Goal: Find specific page/section: Find specific page/section

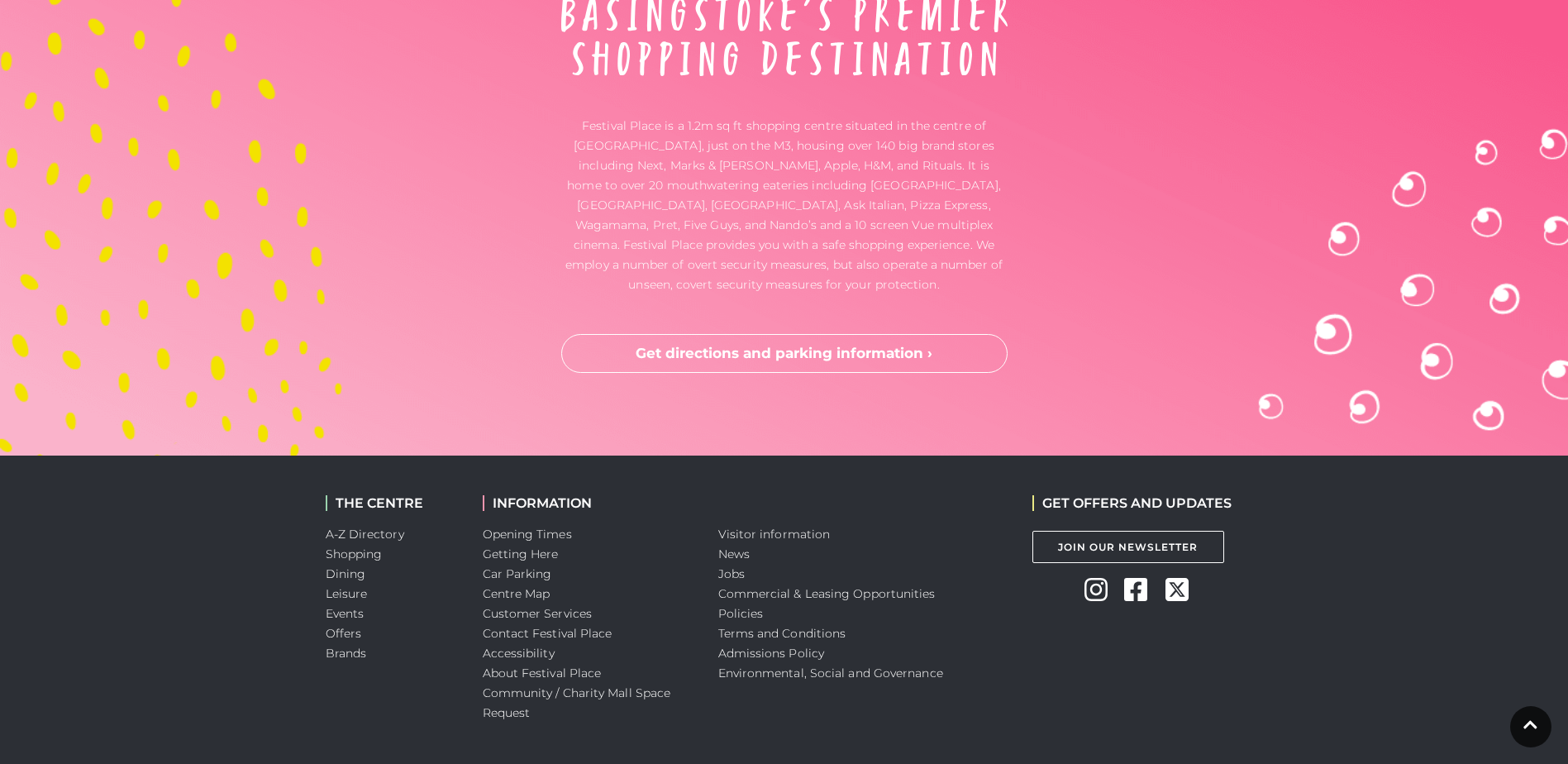
scroll to position [5516, 0]
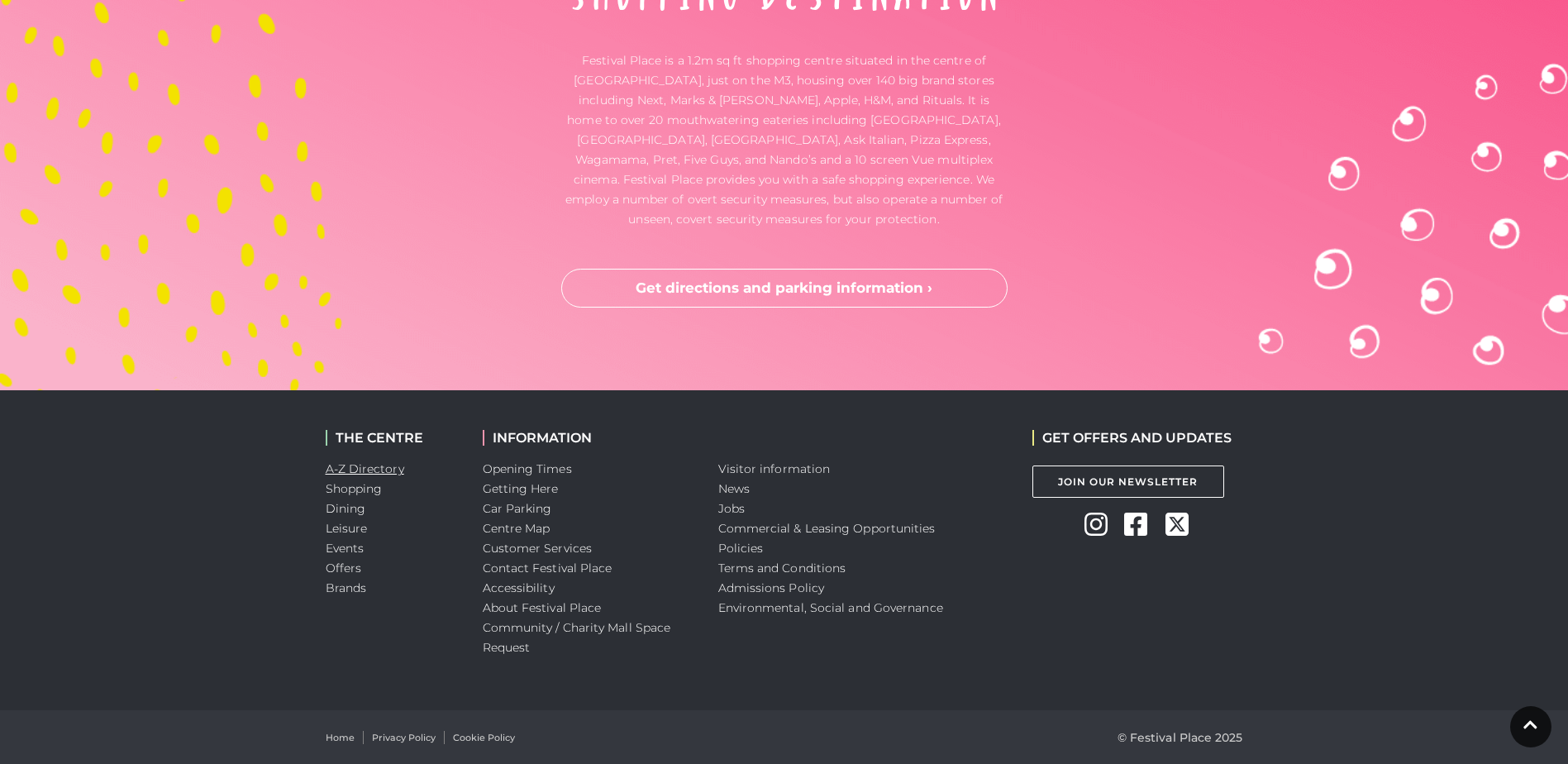
click at [379, 469] on link "A-Z Directory" at bounding box center [365, 468] width 79 height 14
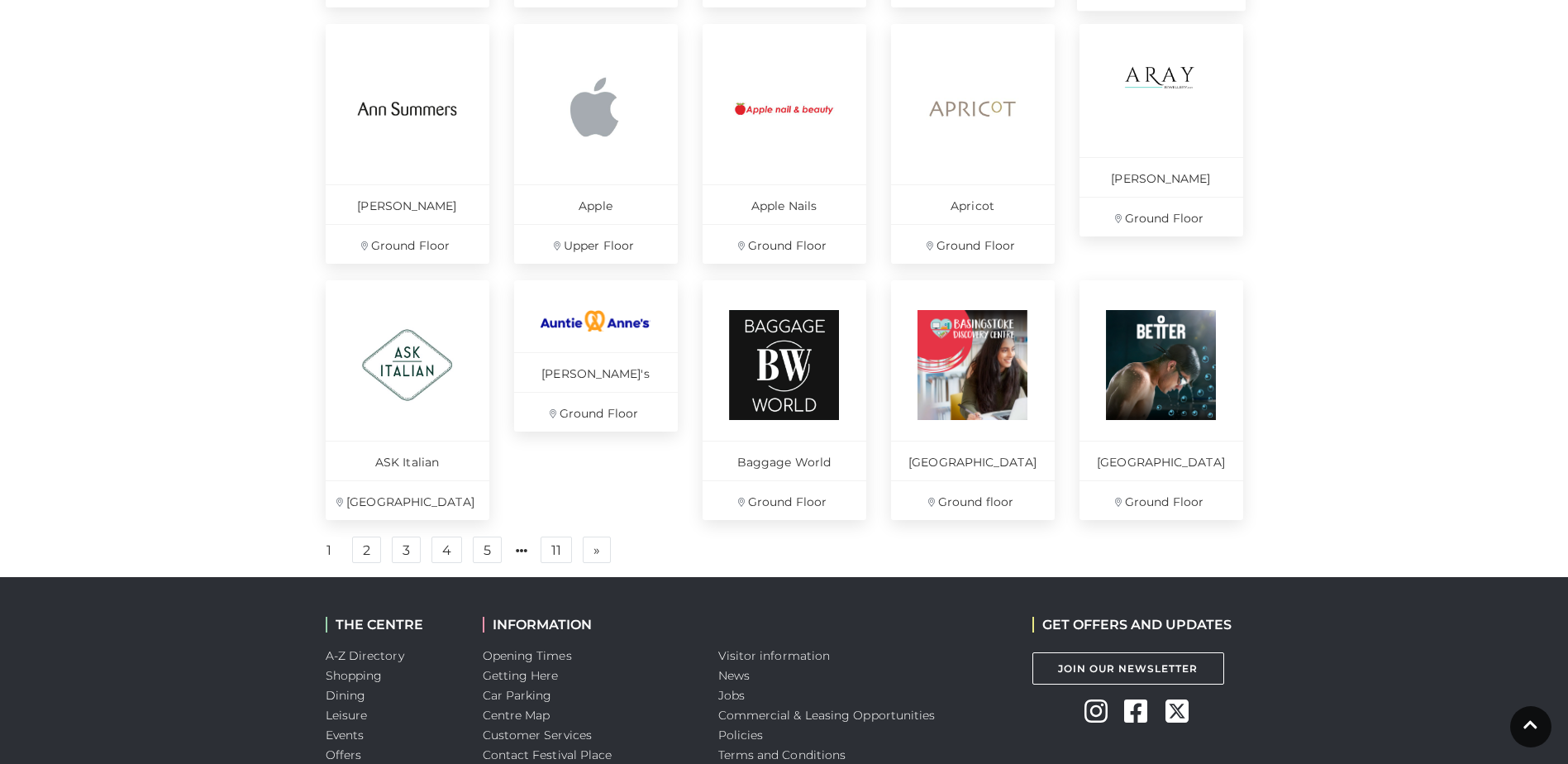
scroll to position [1075, 0]
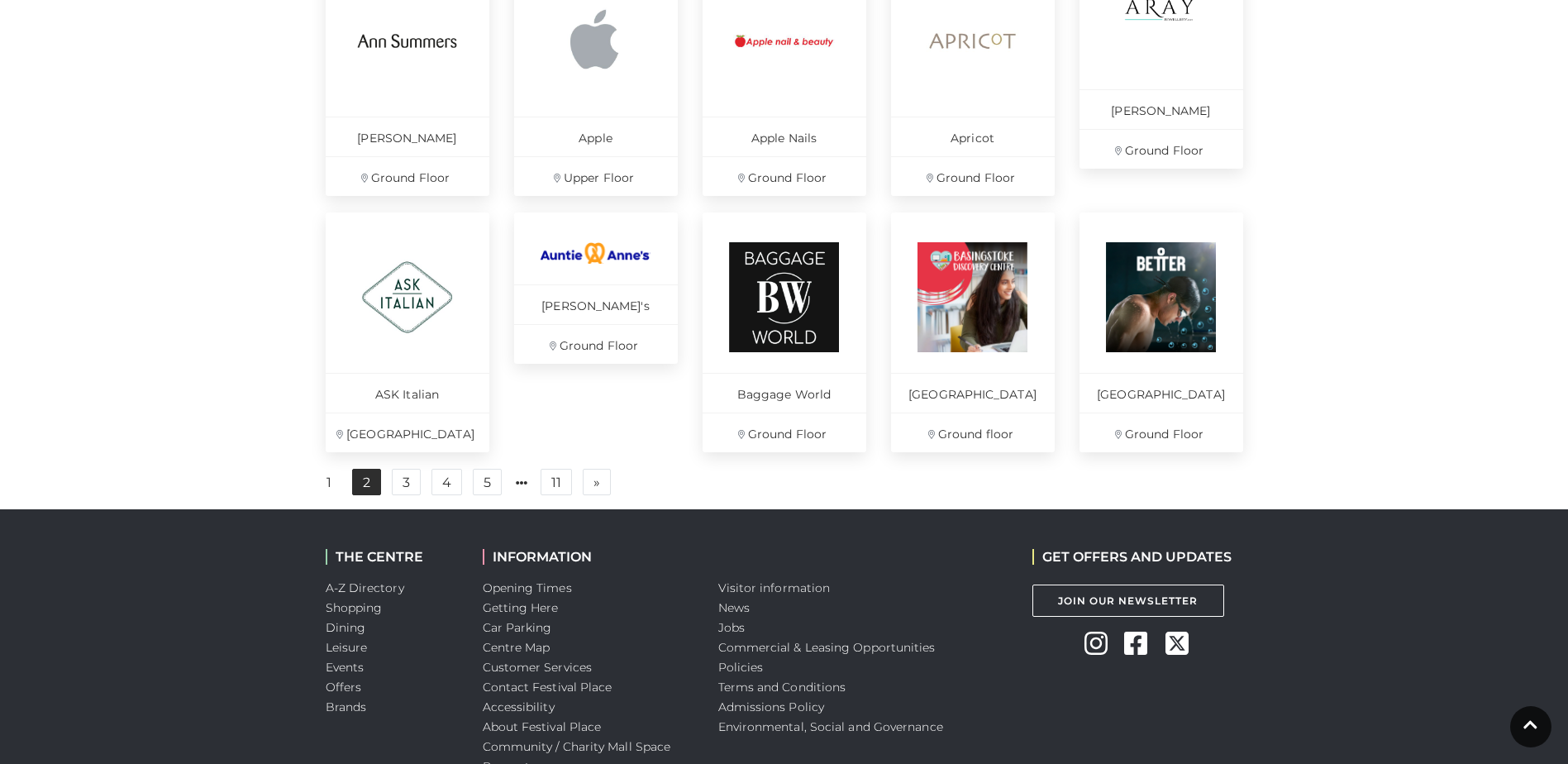
click at [377, 488] on link "2" at bounding box center [367, 482] width 29 height 26
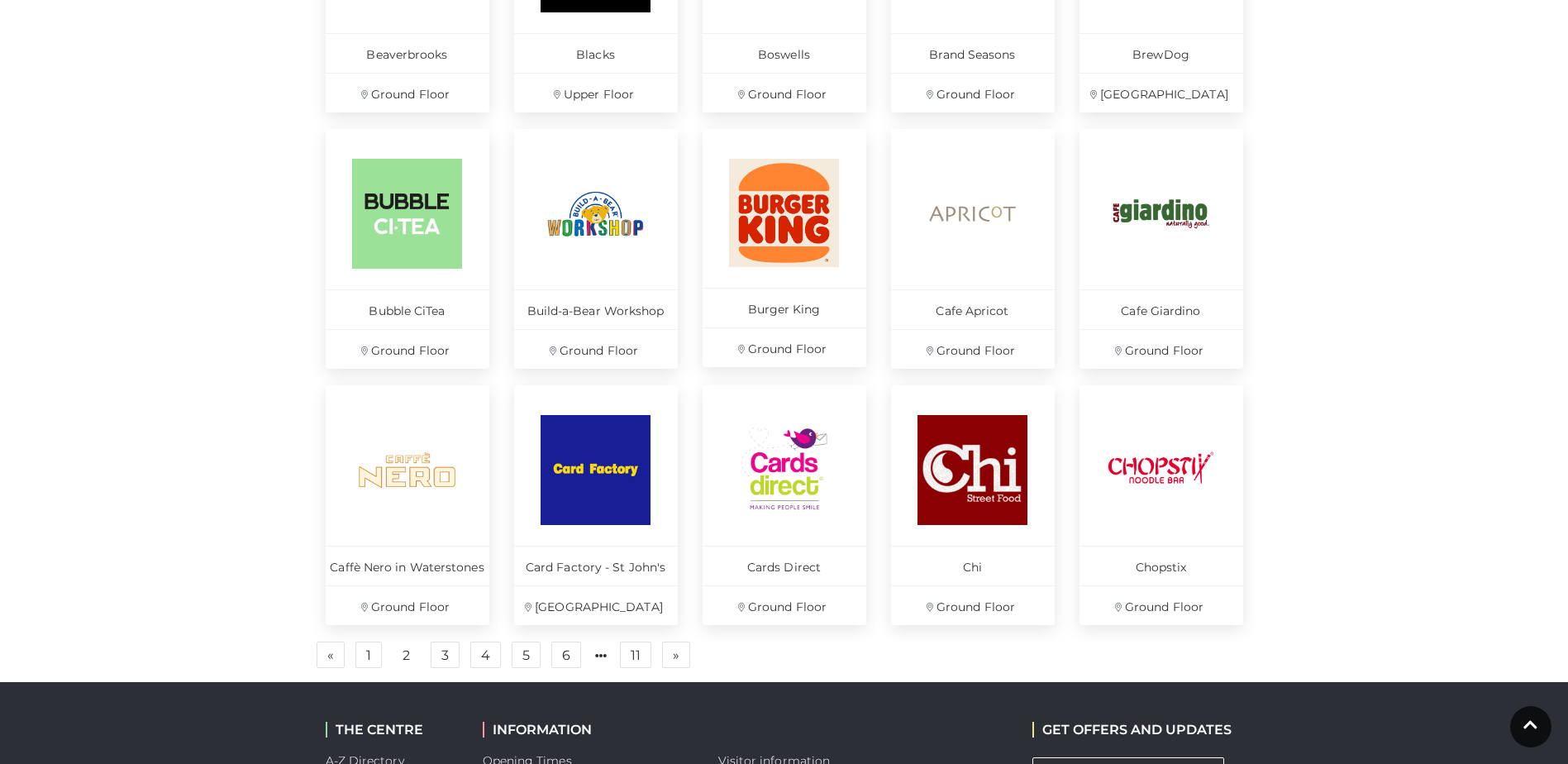
scroll to position [909, 0]
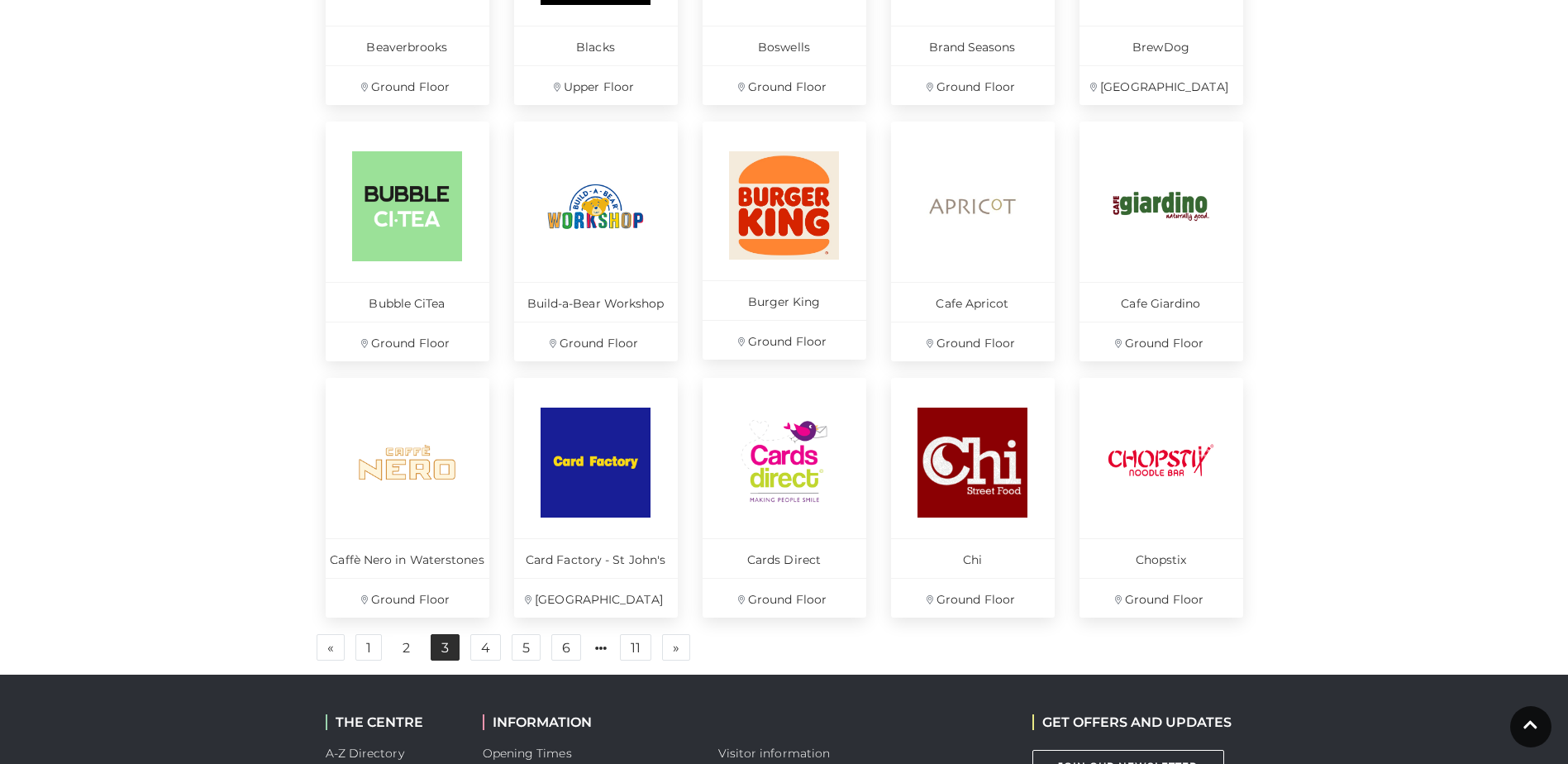
click at [441, 639] on link "3" at bounding box center [445, 646] width 29 height 26
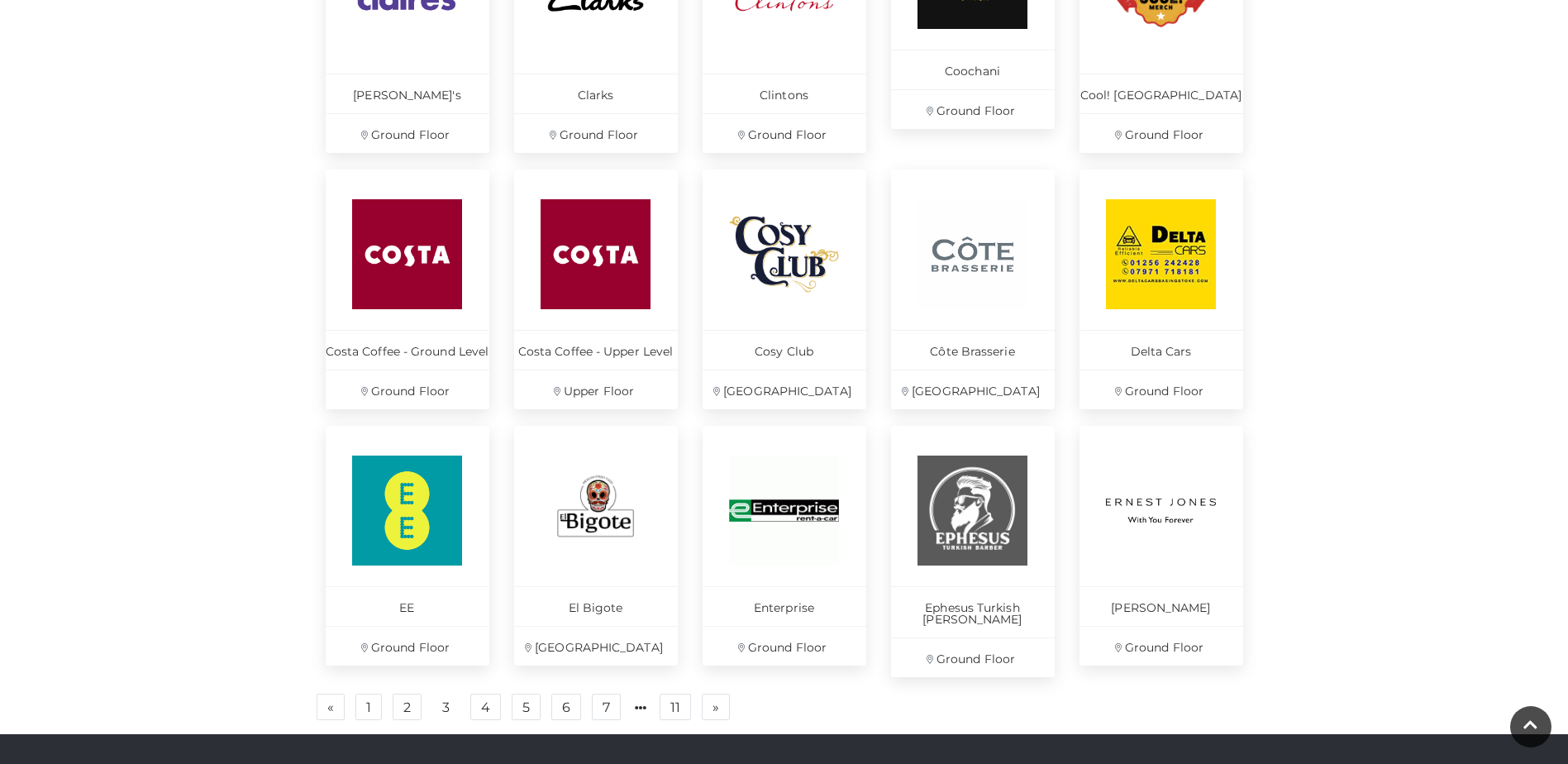
scroll to position [867, 0]
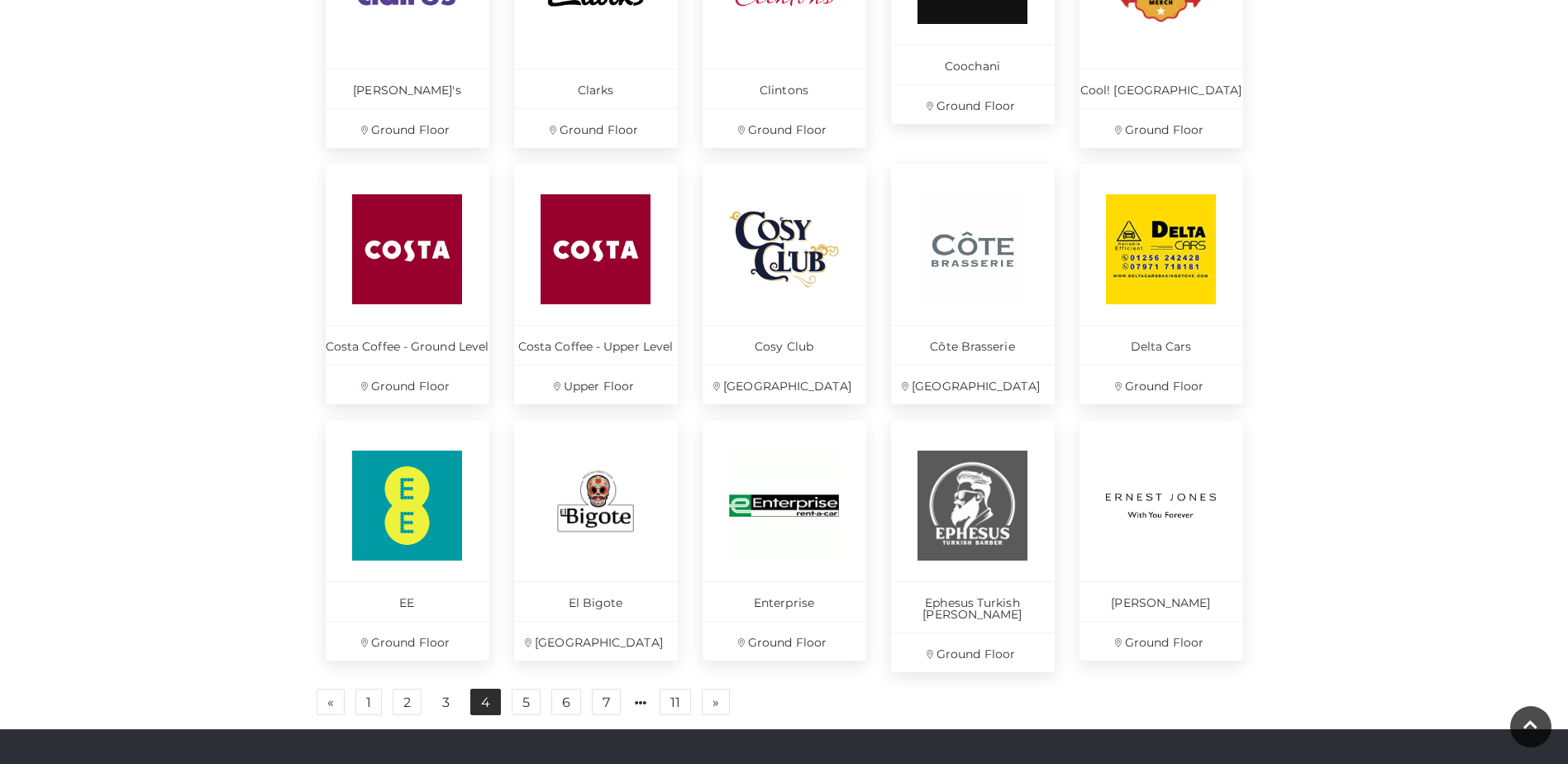
click at [482, 691] on link "4" at bounding box center [485, 701] width 31 height 26
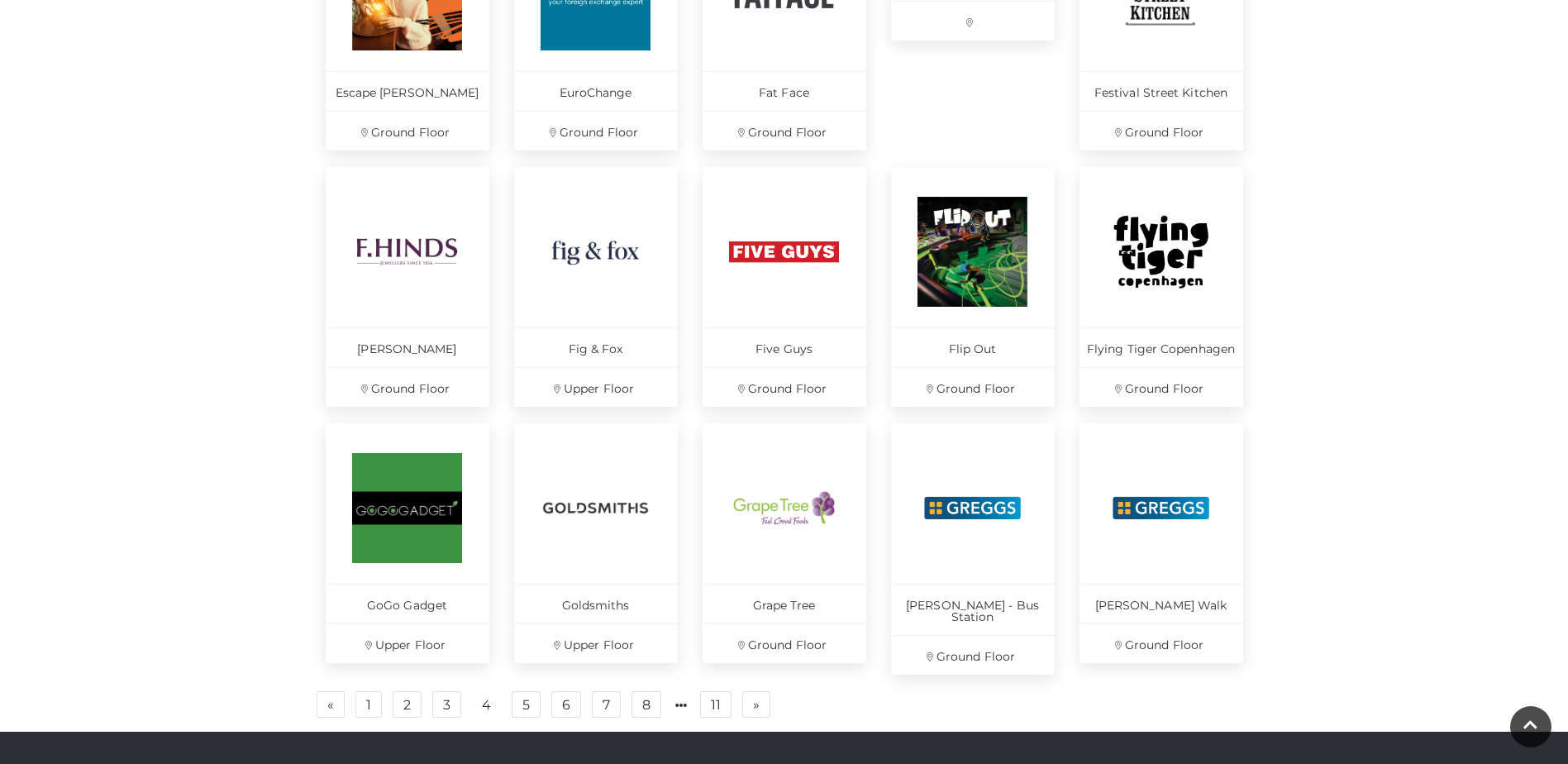
scroll to position [867, 0]
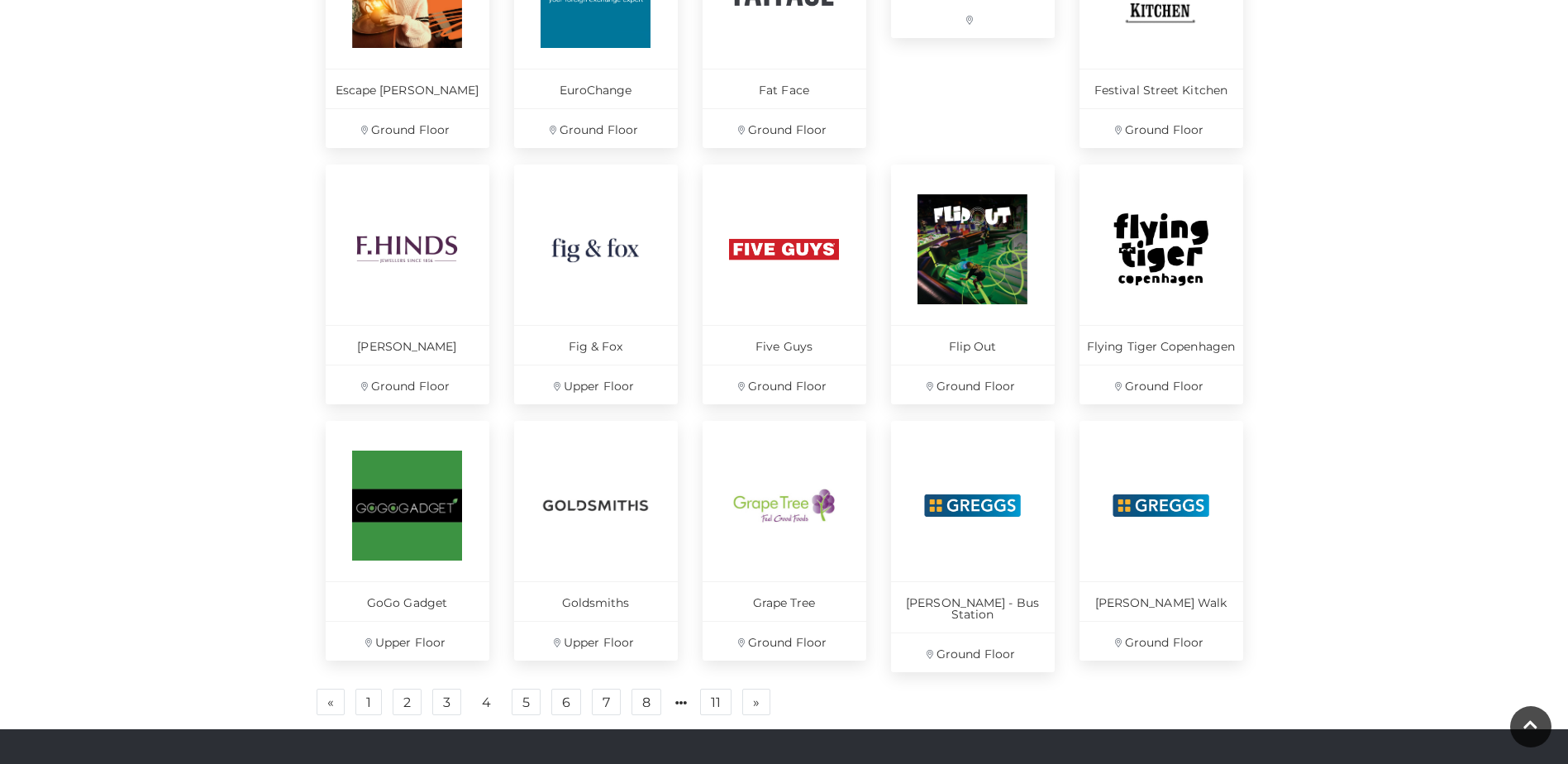
click at [483, 697] on body "Skip to Navigation Skip to Content Toggle navigation .st5{fill:none;stroke:#FFF…" at bounding box center [784, 118] width 1568 height 1970
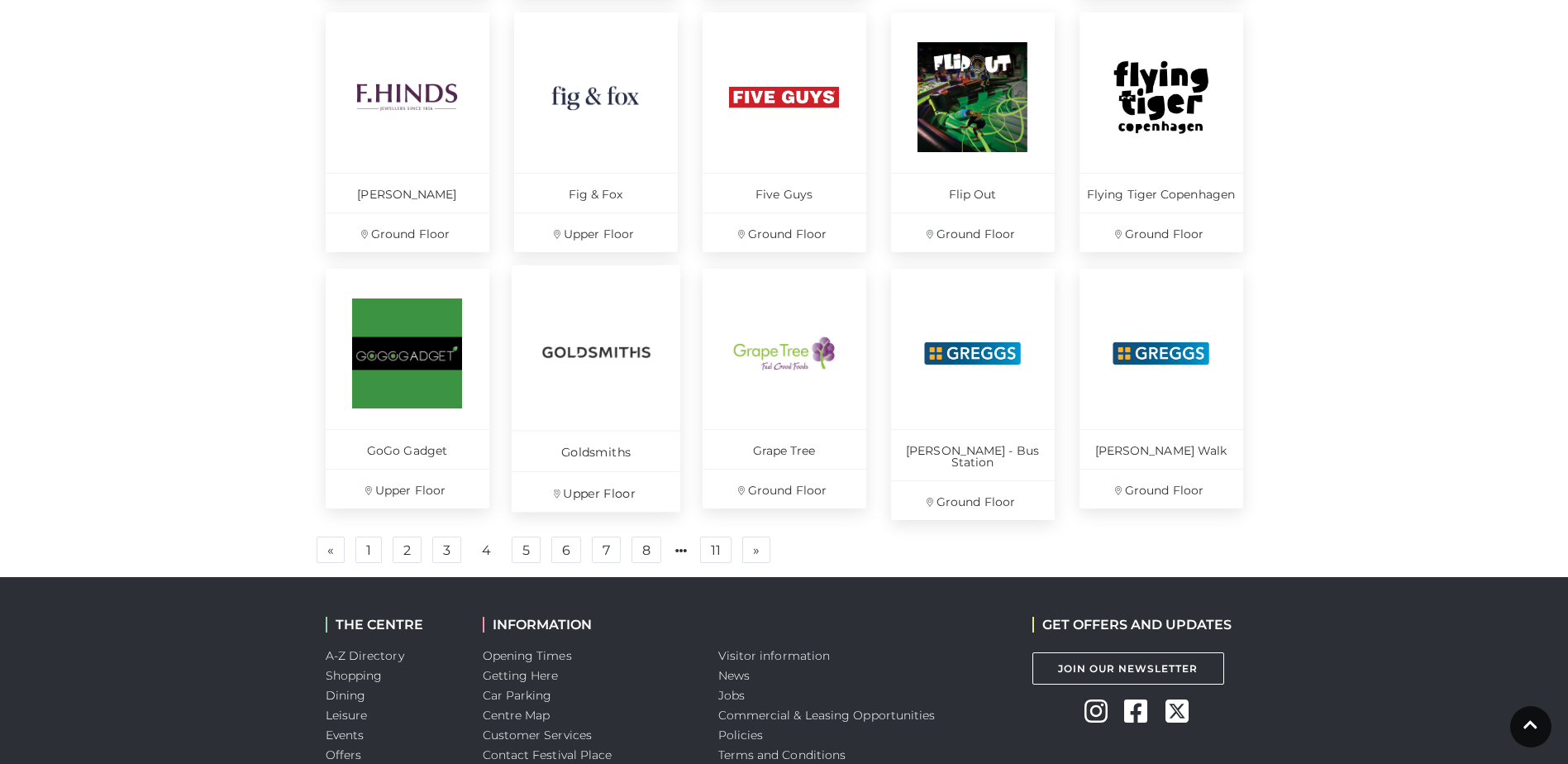
scroll to position [1032, 0]
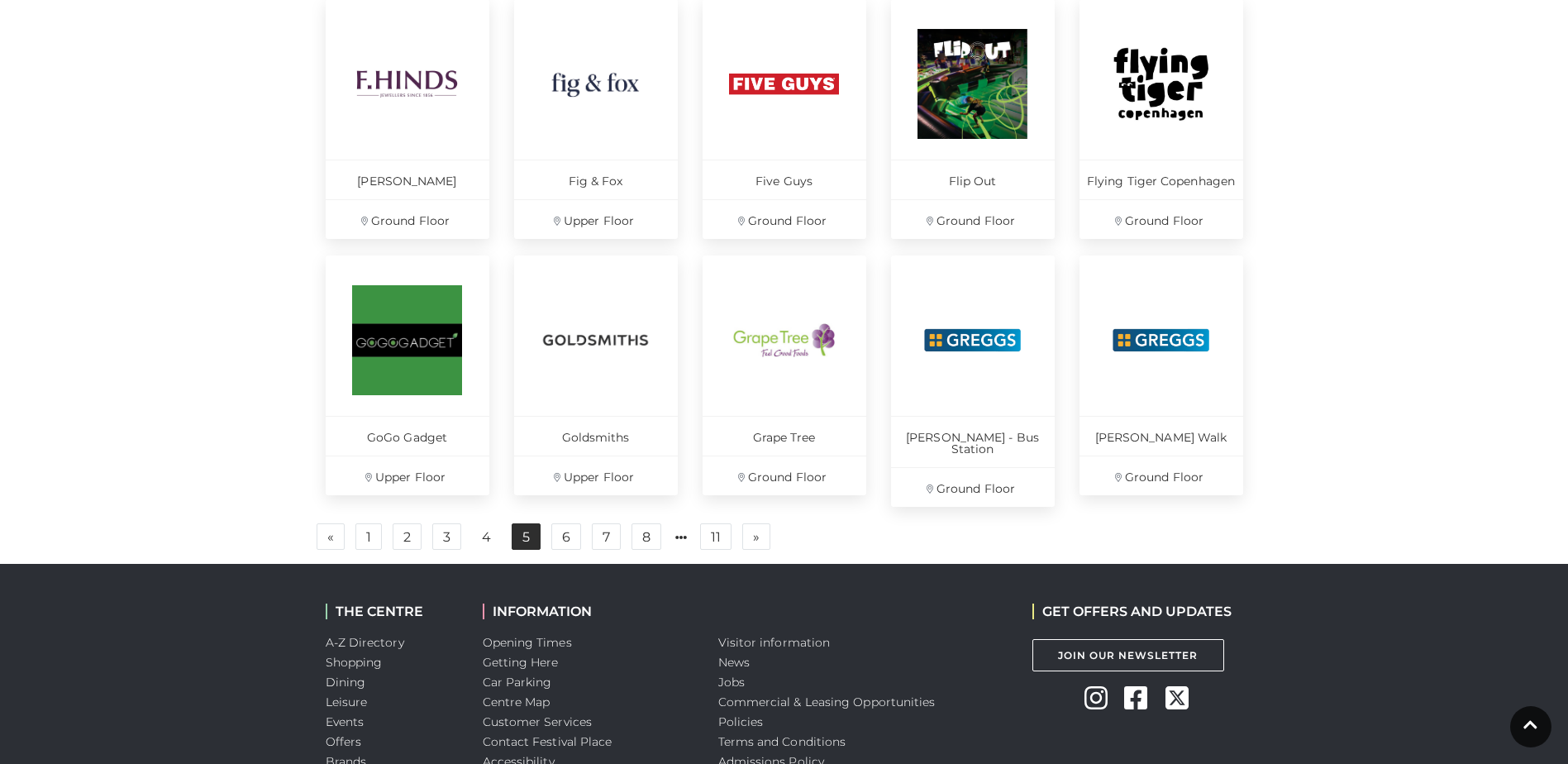
click at [532, 525] on link "5" at bounding box center [526, 536] width 29 height 26
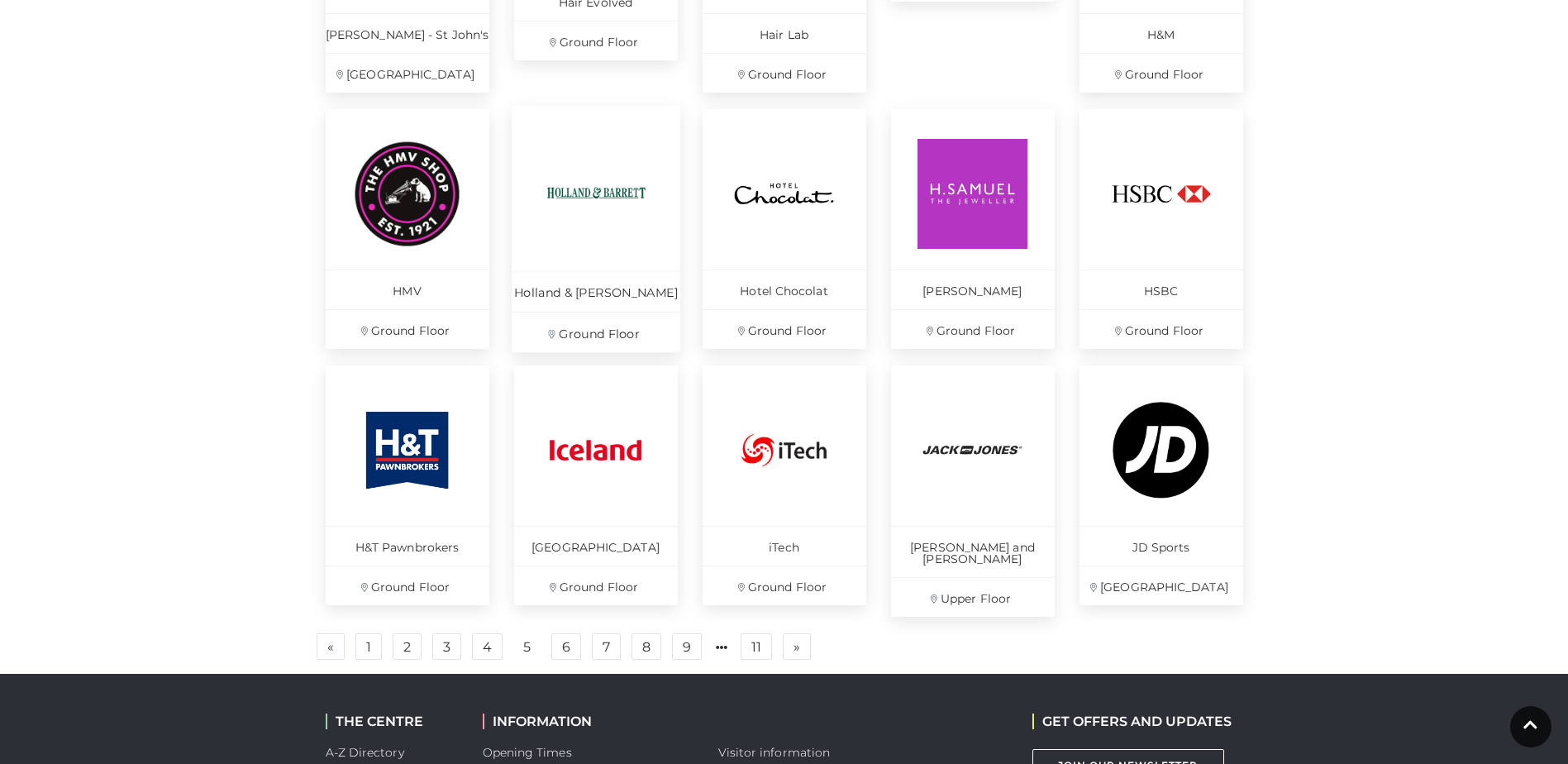
scroll to position [949, 0]
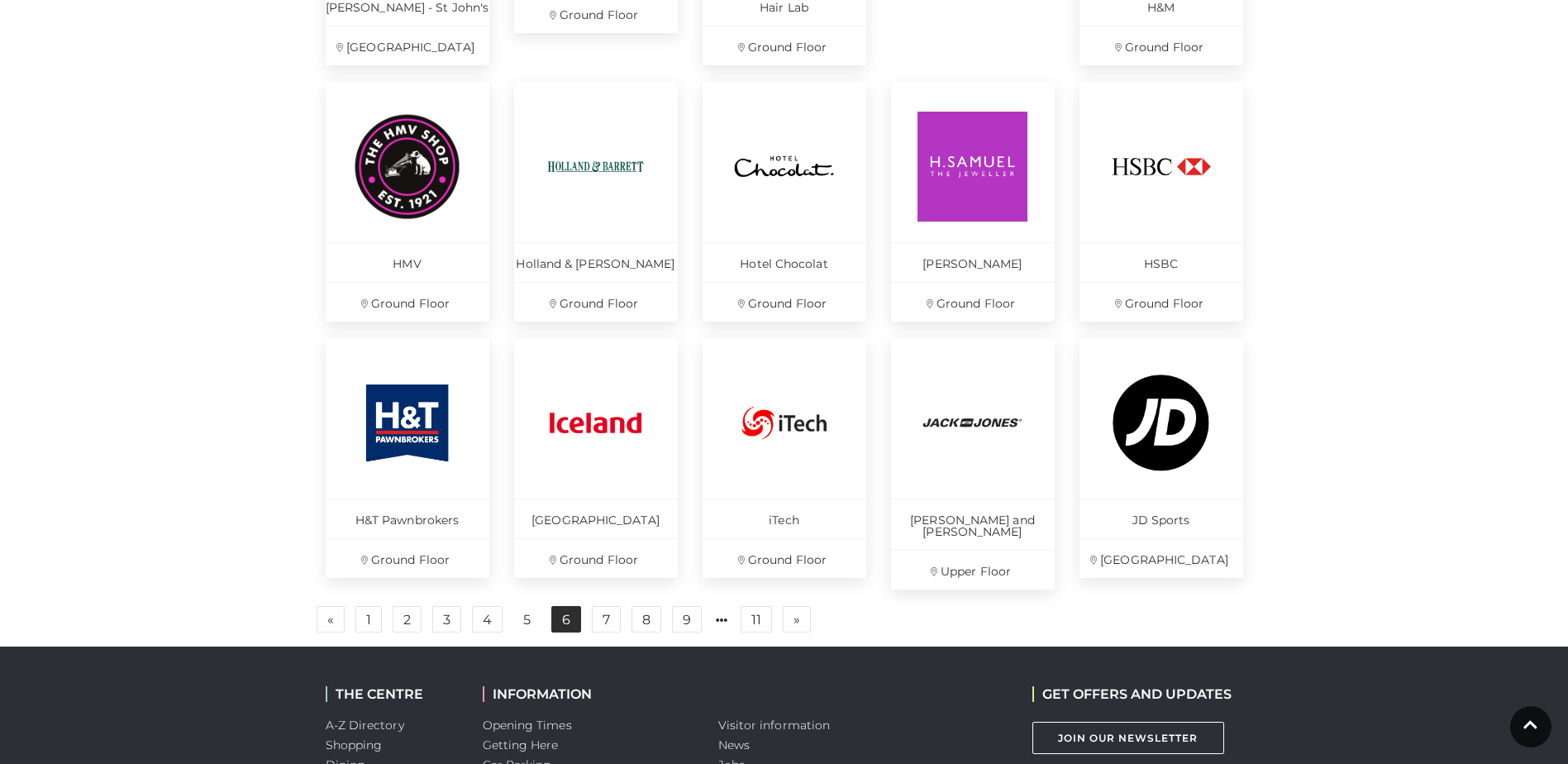
click at [562, 610] on link "6" at bounding box center [566, 619] width 30 height 26
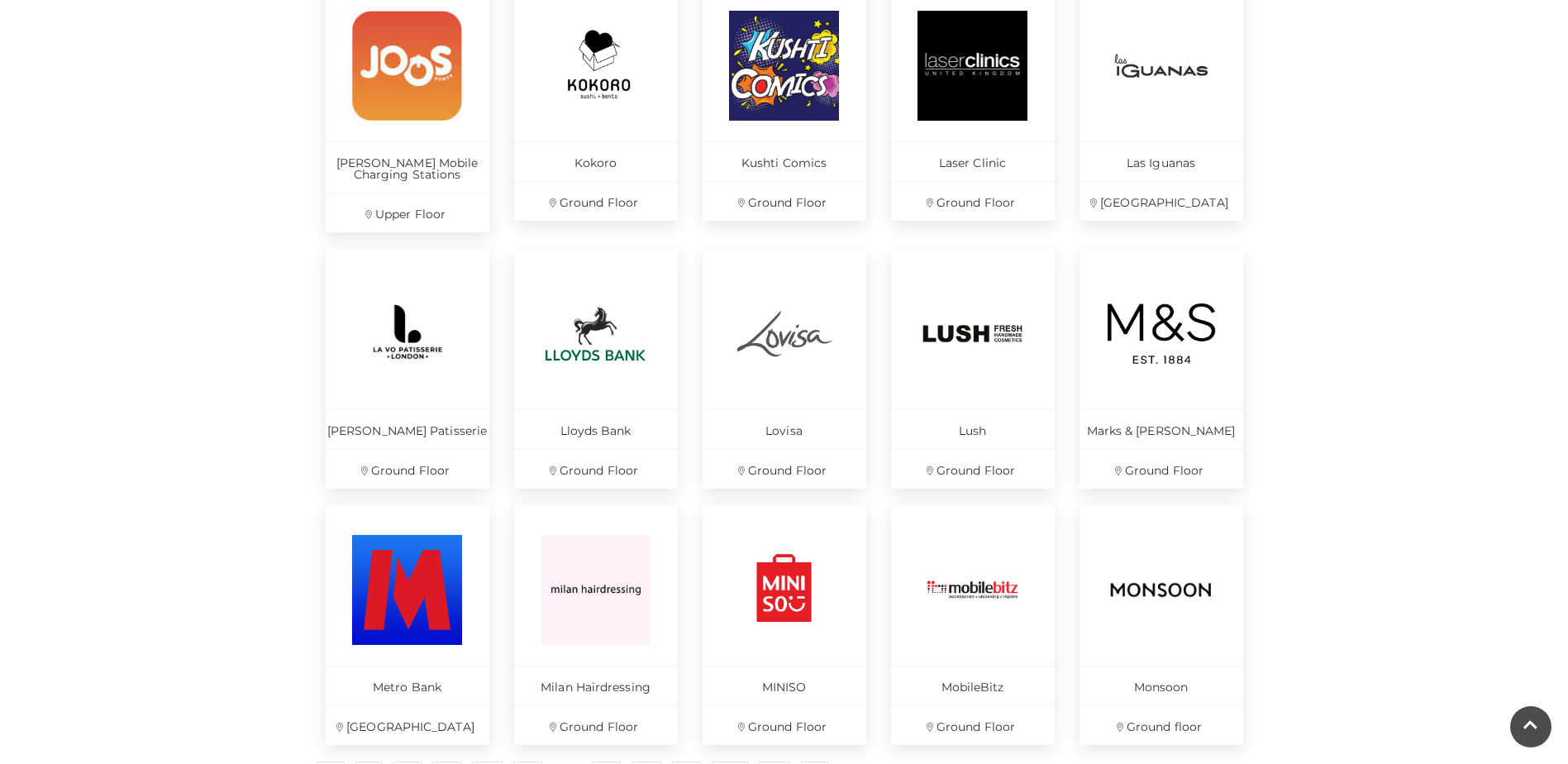
scroll to position [867, 0]
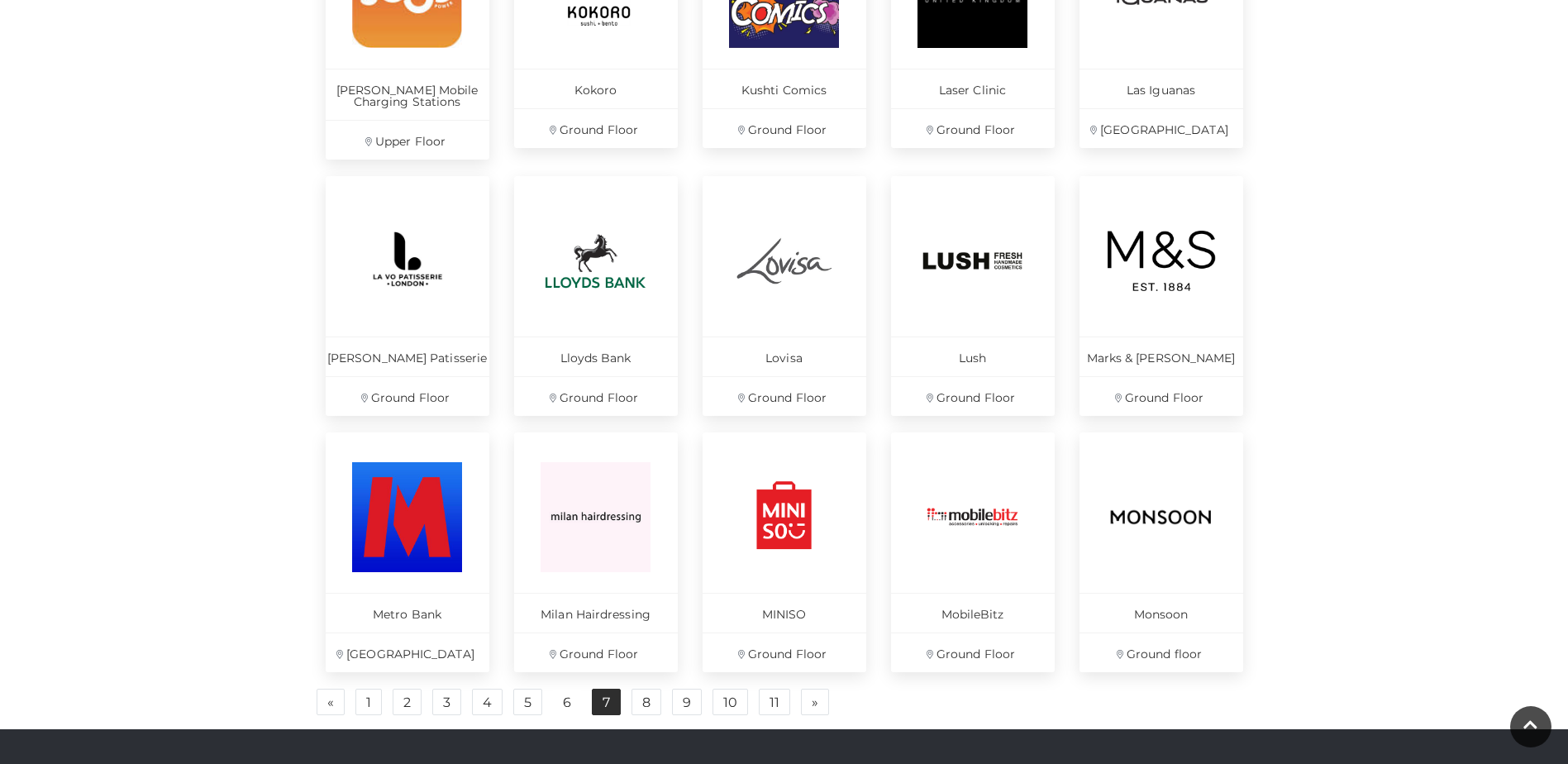
click at [601, 698] on link "7" at bounding box center [607, 701] width 29 height 26
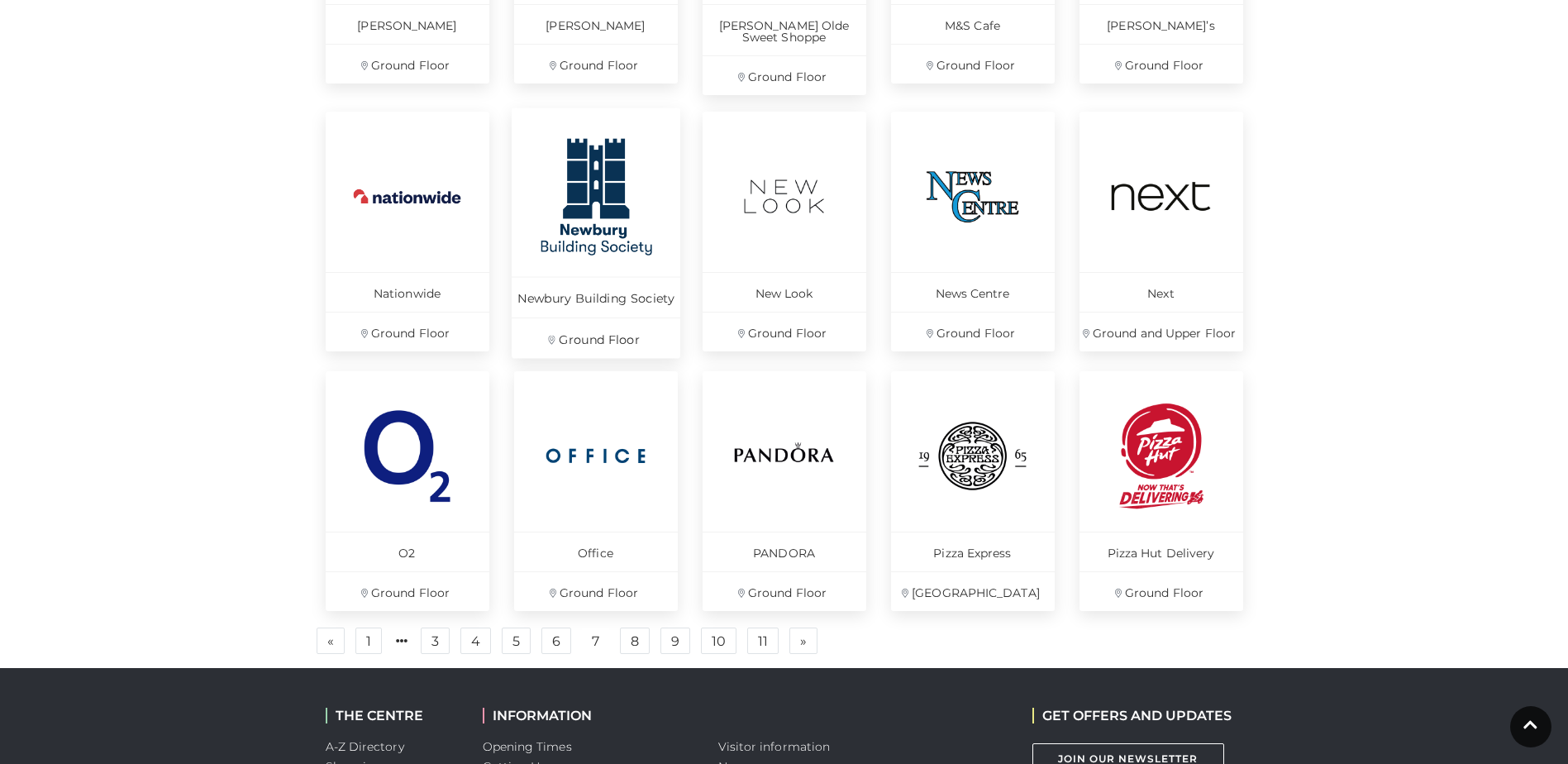
scroll to position [949, 0]
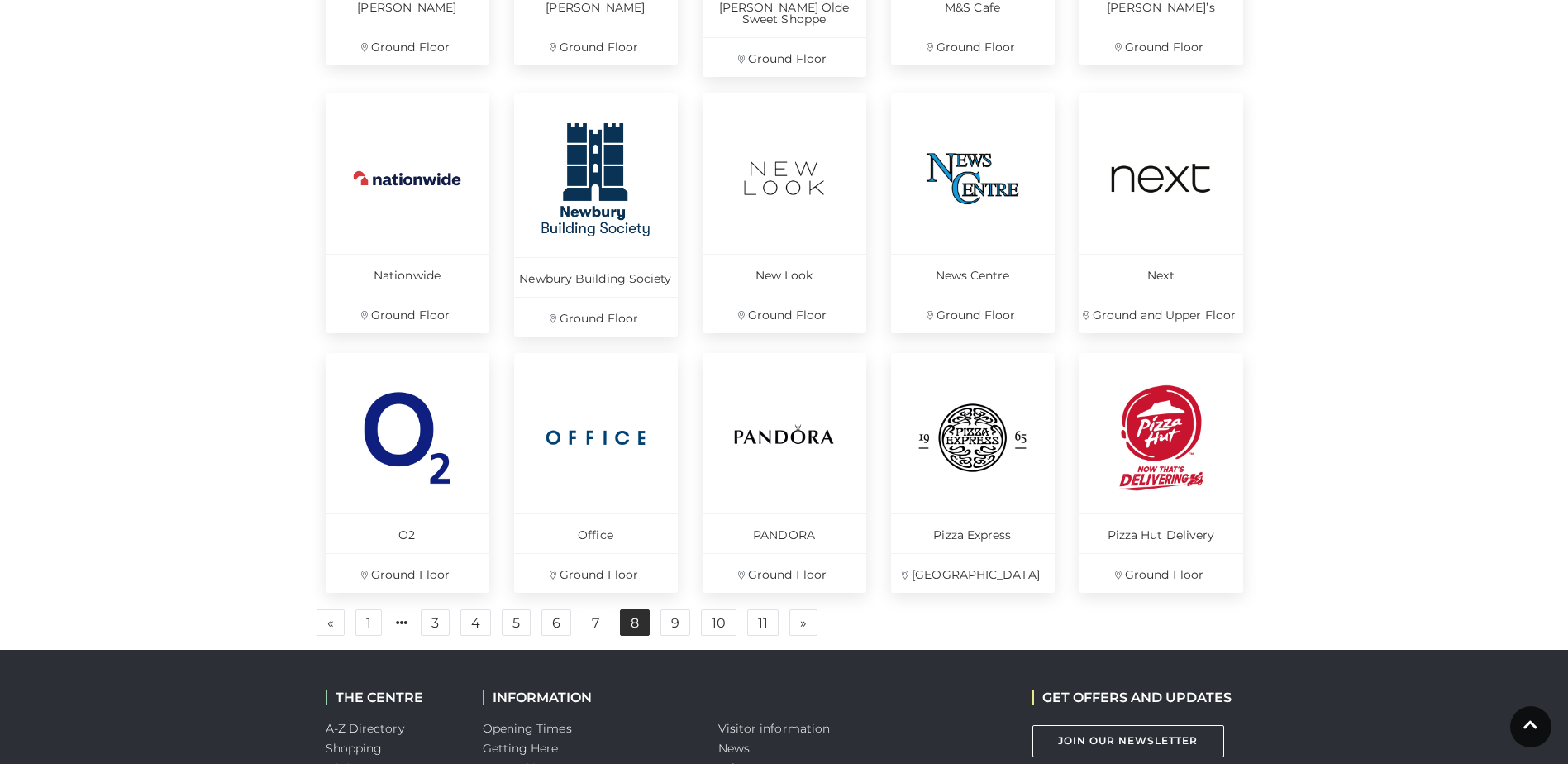
click at [634, 625] on link "8" at bounding box center [635, 622] width 30 height 26
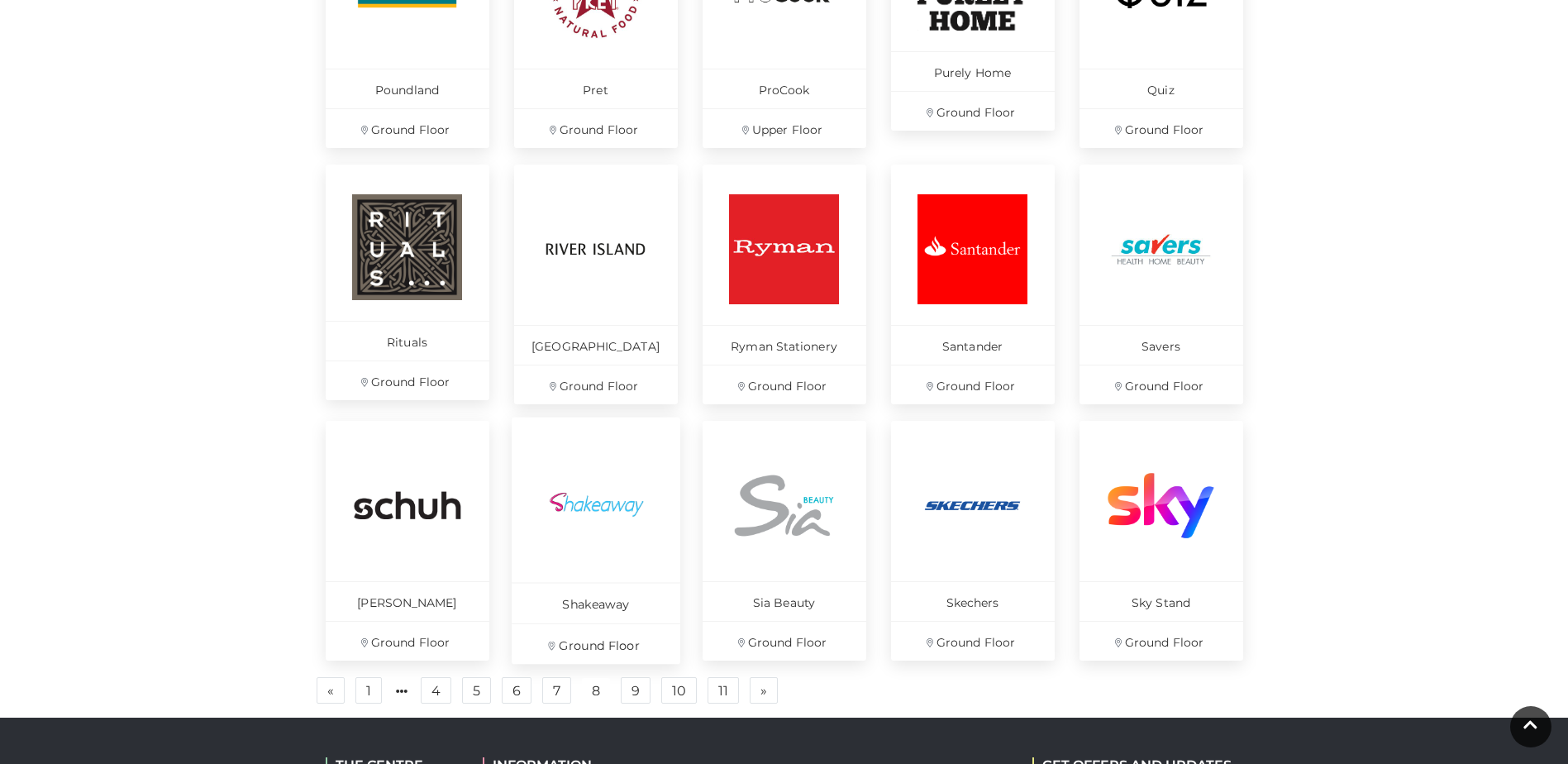
scroll to position [949, 0]
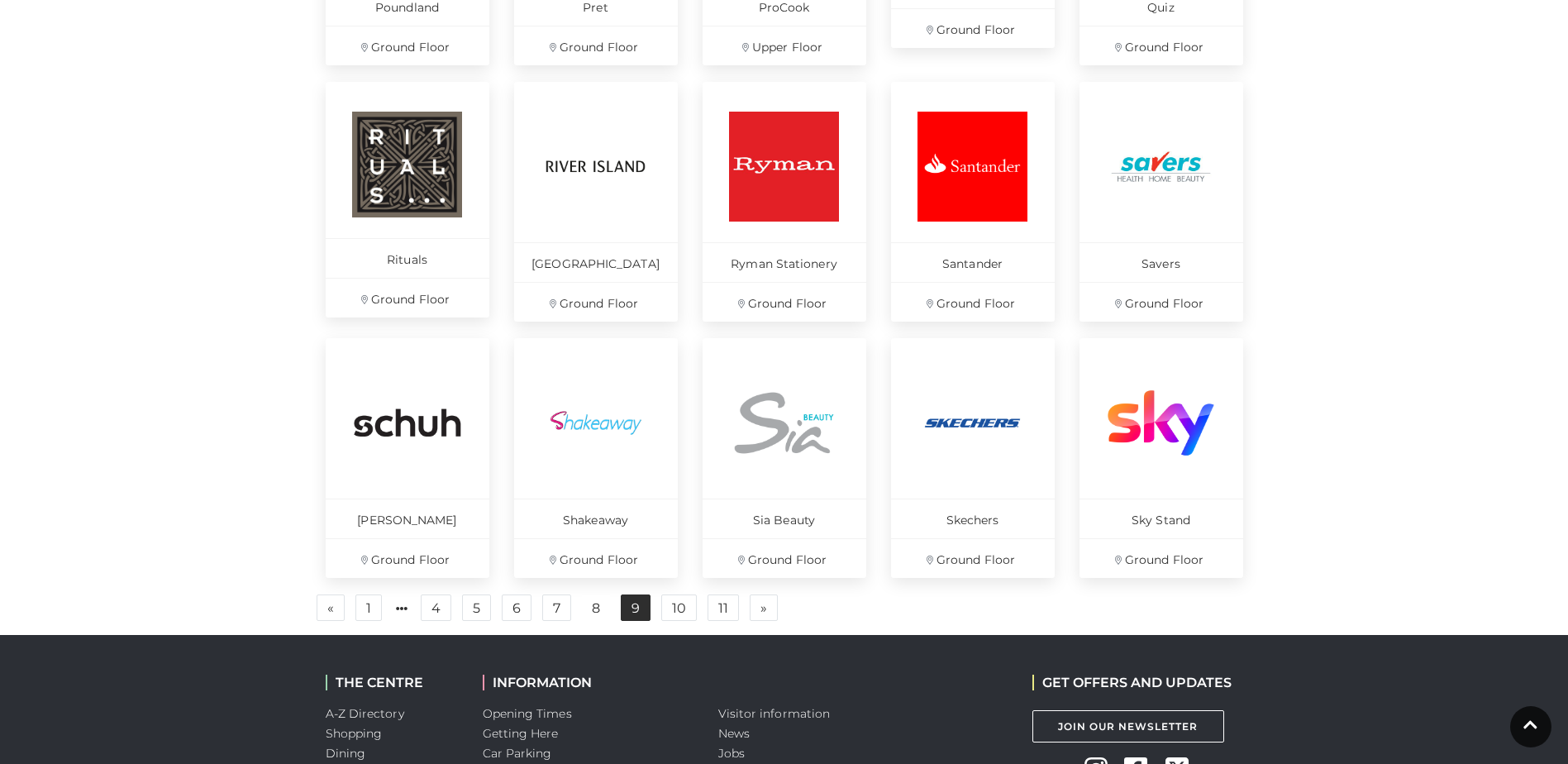
click at [621, 605] on link "9" at bounding box center [636, 607] width 30 height 26
click at [628, 611] on link "9" at bounding box center [636, 607] width 30 height 26
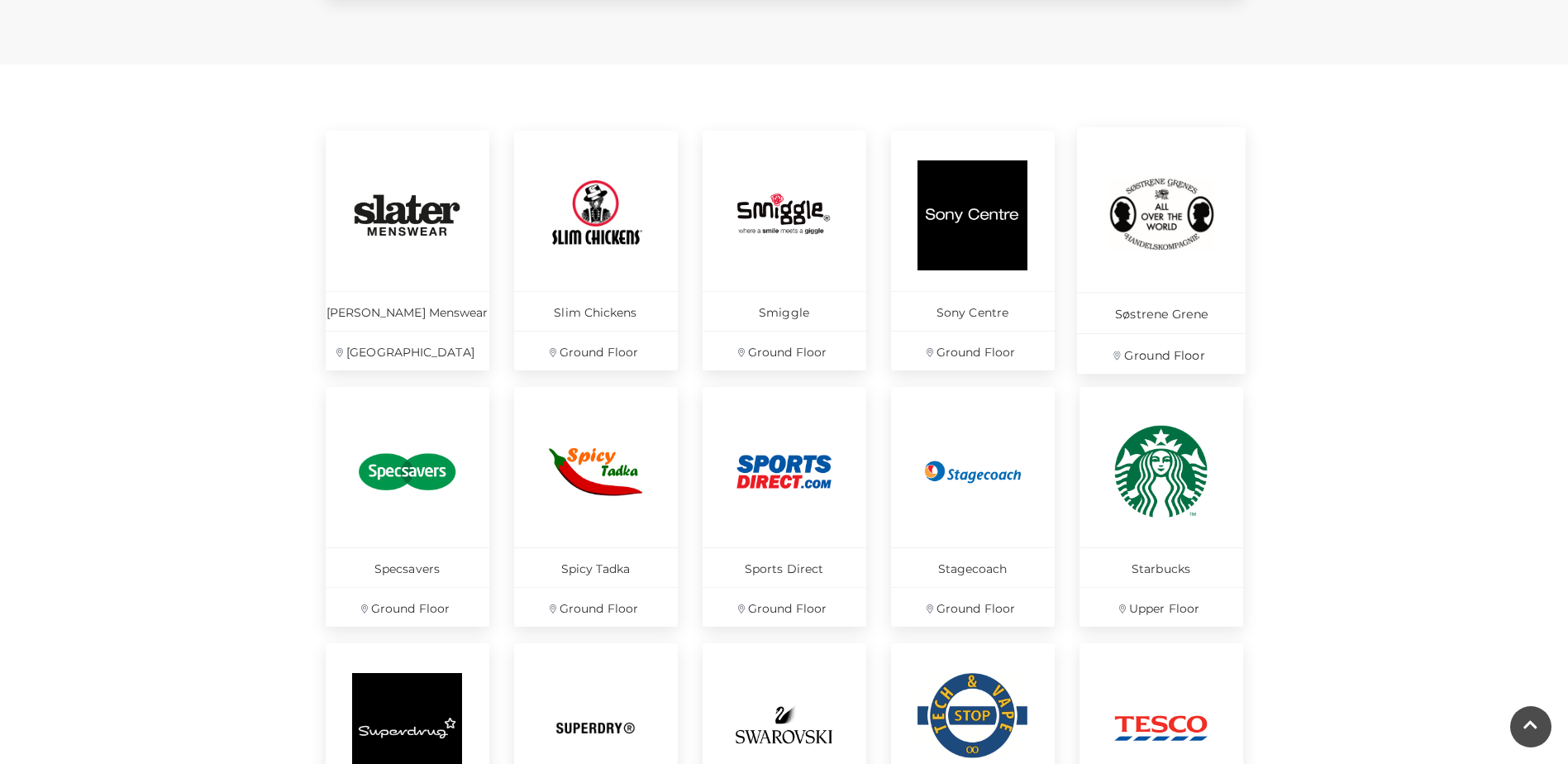
scroll to position [949, 0]
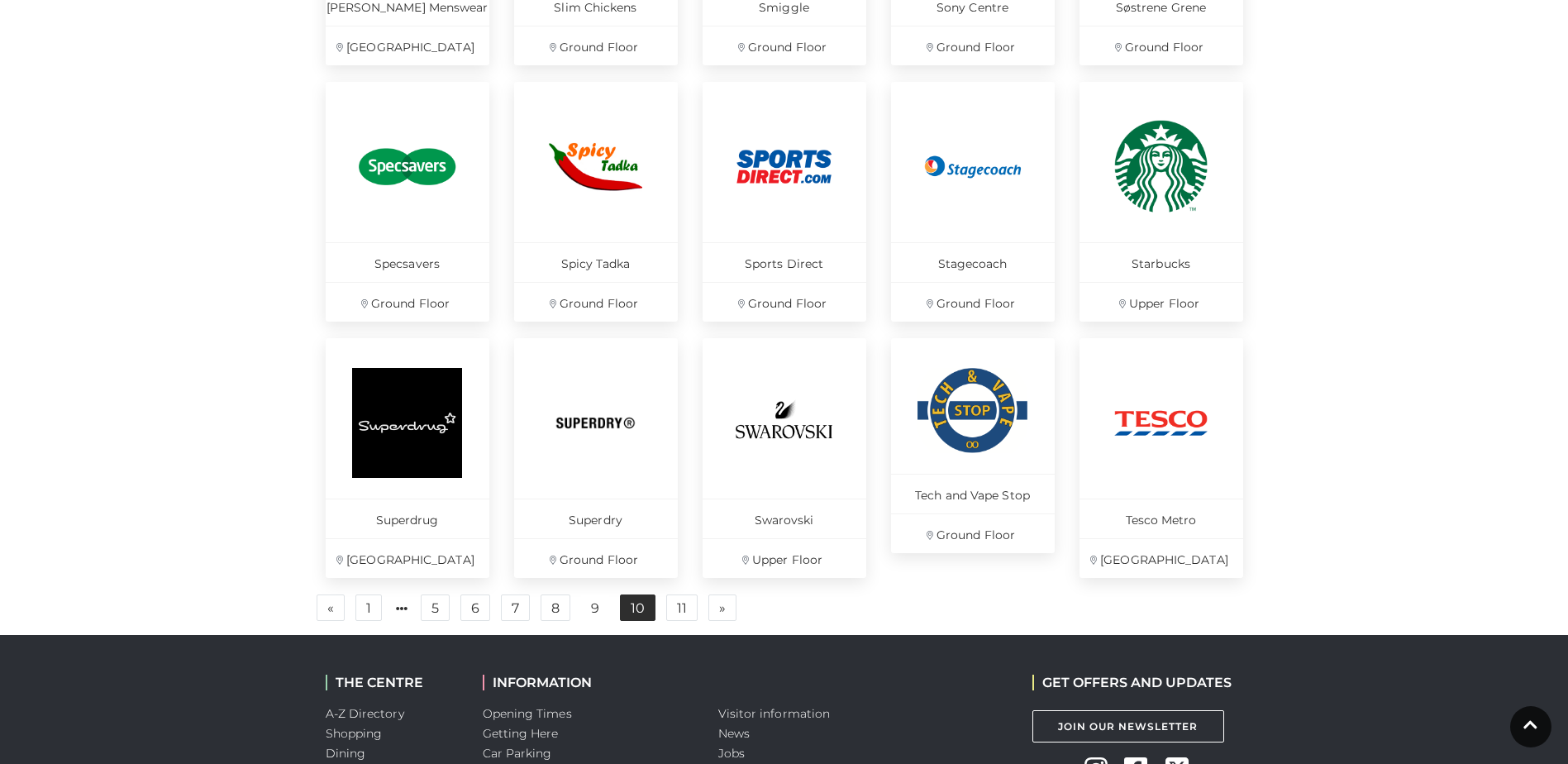
click at [632, 597] on link "10" at bounding box center [638, 607] width 36 height 26
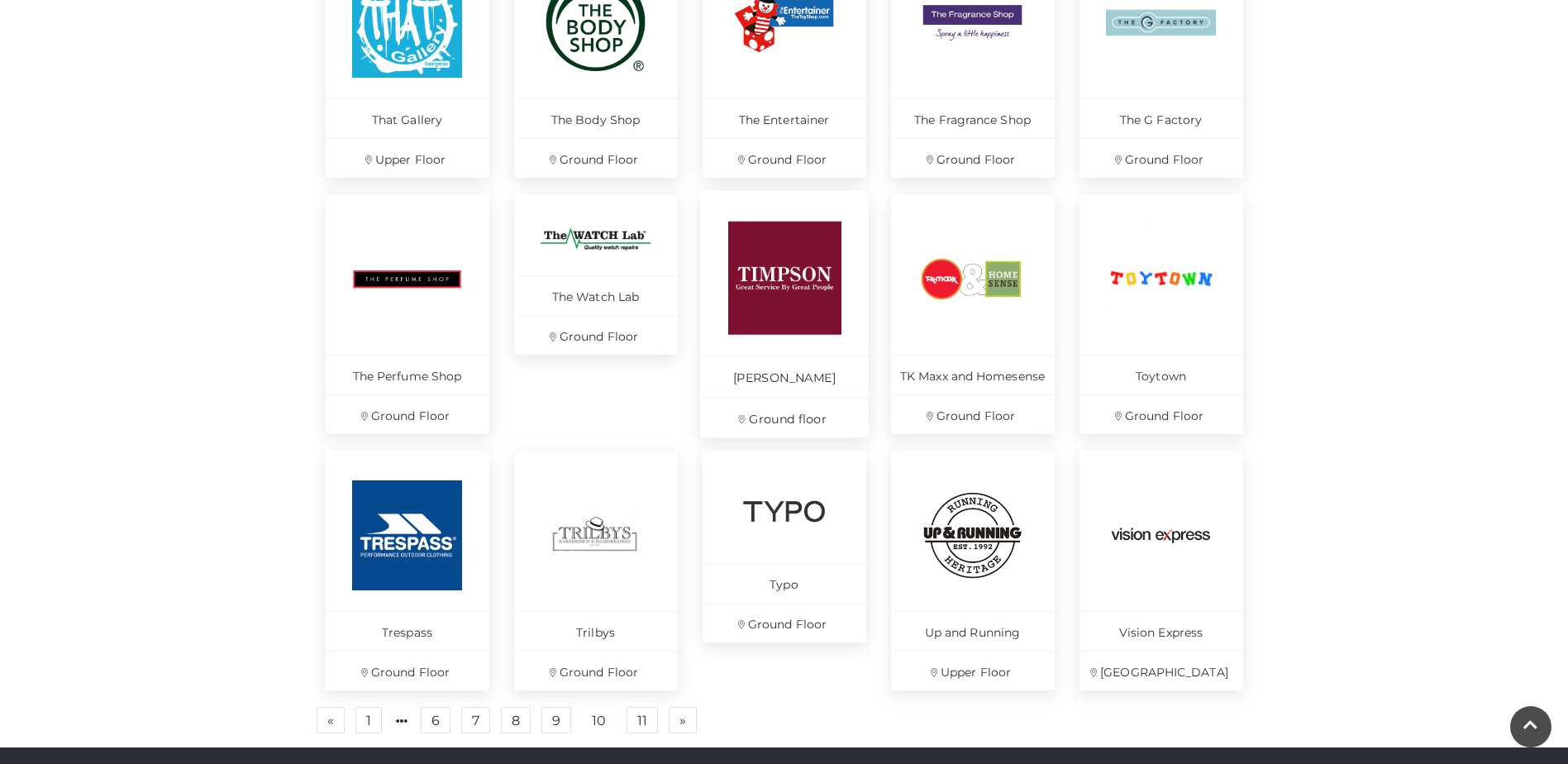
scroll to position [867, 0]
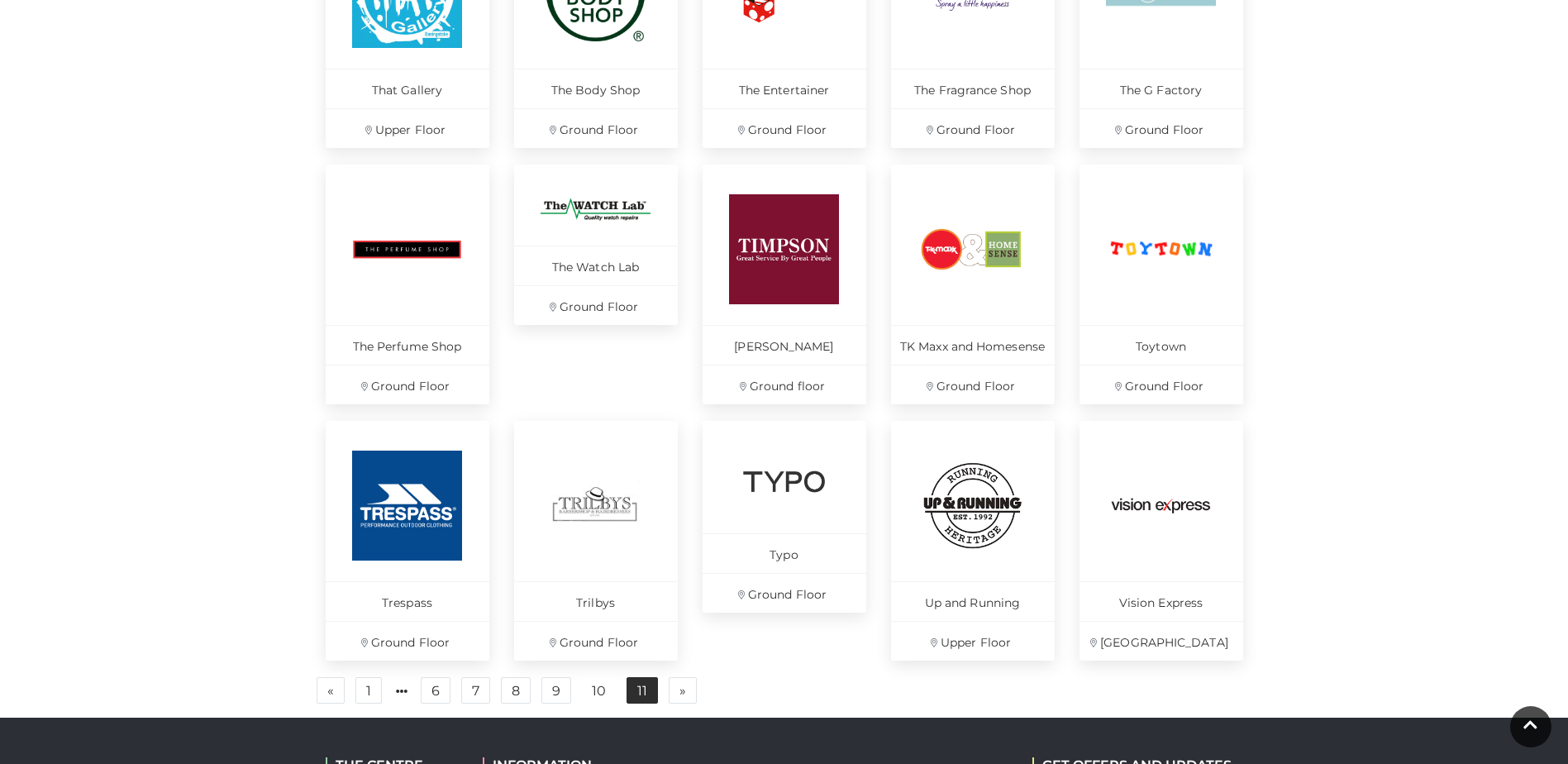
click at [640, 698] on link "11" at bounding box center [642, 690] width 32 height 26
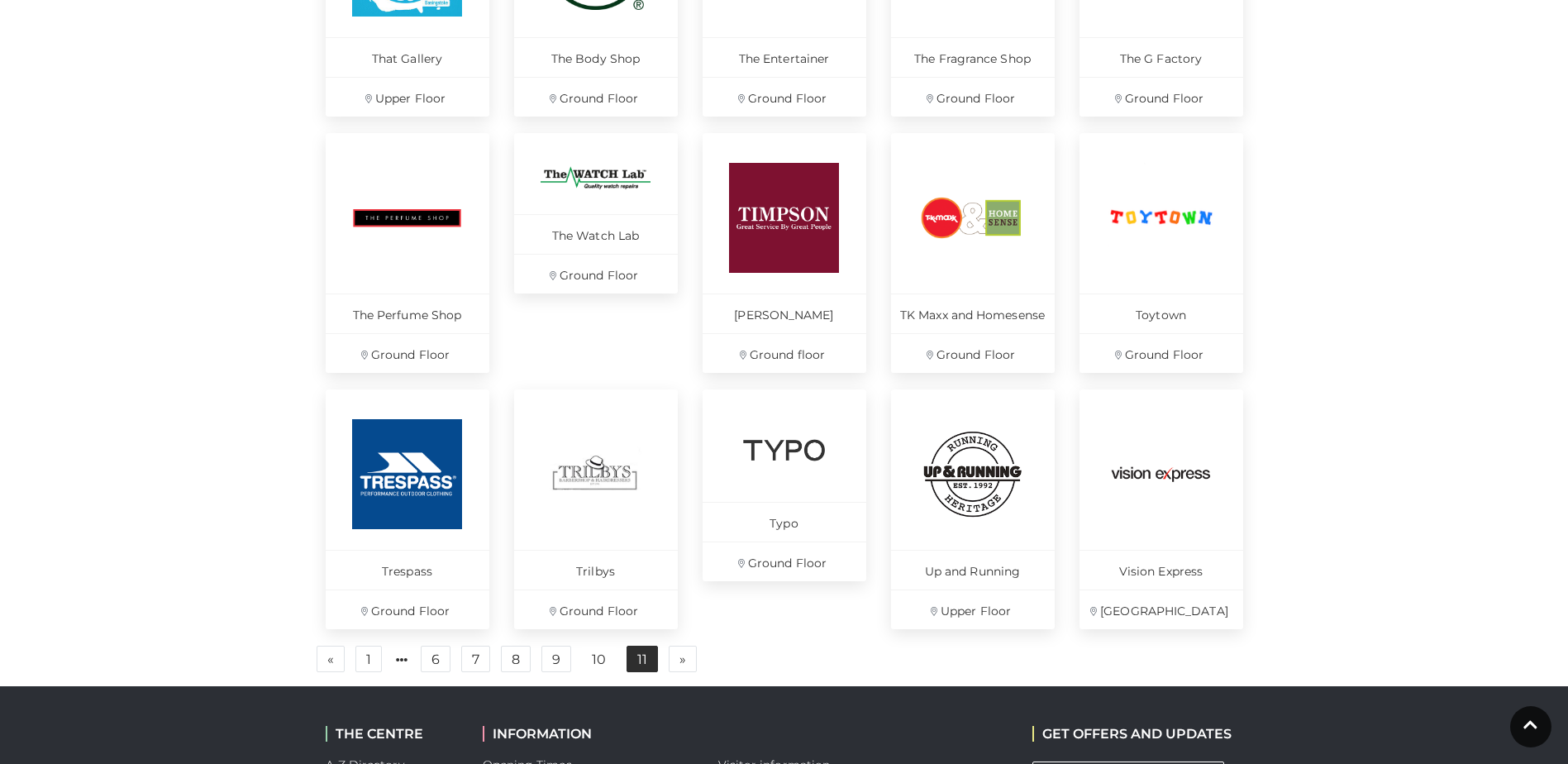
click at [641, 694] on body "Skip to Navigation Skip to Content Toggle navigation .st5{fill:none;stroke:#FFF…" at bounding box center [784, 81] width 1568 height 1959
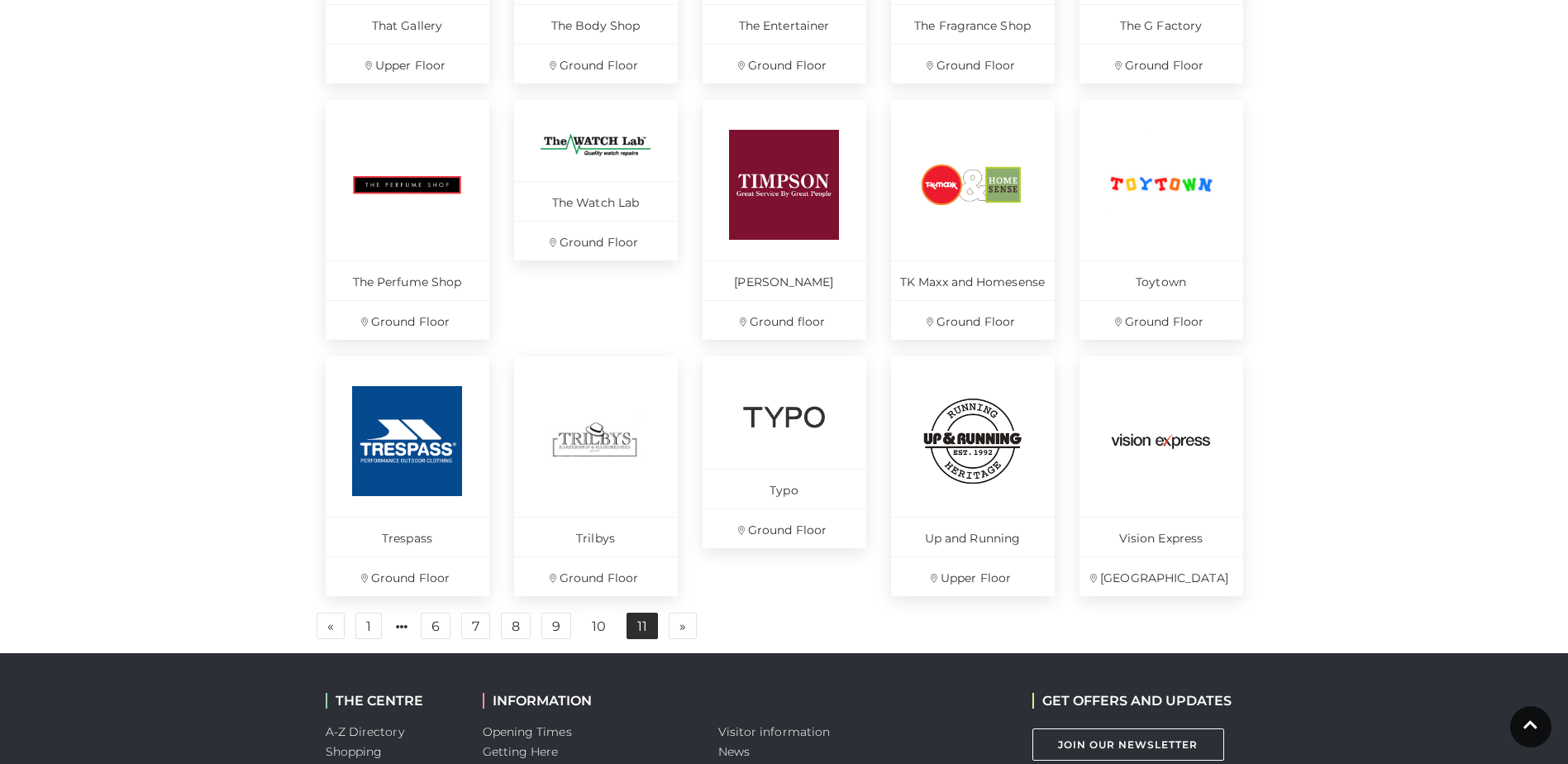
scroll to position [949, 0]
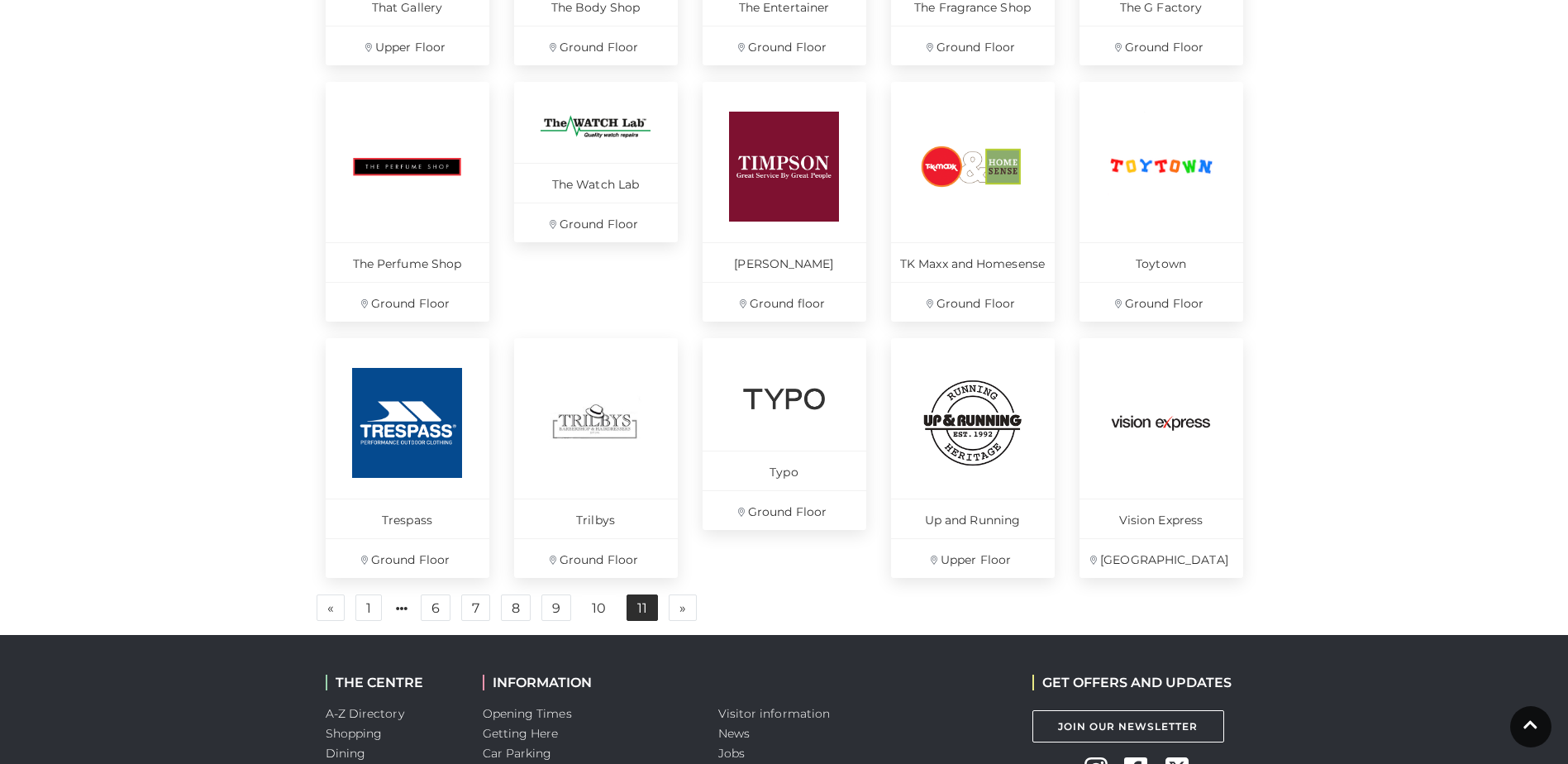
click at [648, 603] on link "11" at bounding box center [642, 607] width 32 height 26
click at [689, 609] on link "» Next" at bounding box center [682, 607] width 28 height 26
click at [643, 607] on link "11" at bounding box center [642, 607] width 32 height 26
click at [674, 607] on link "» Next" at bounding box center [682, 607] width 28 height 26
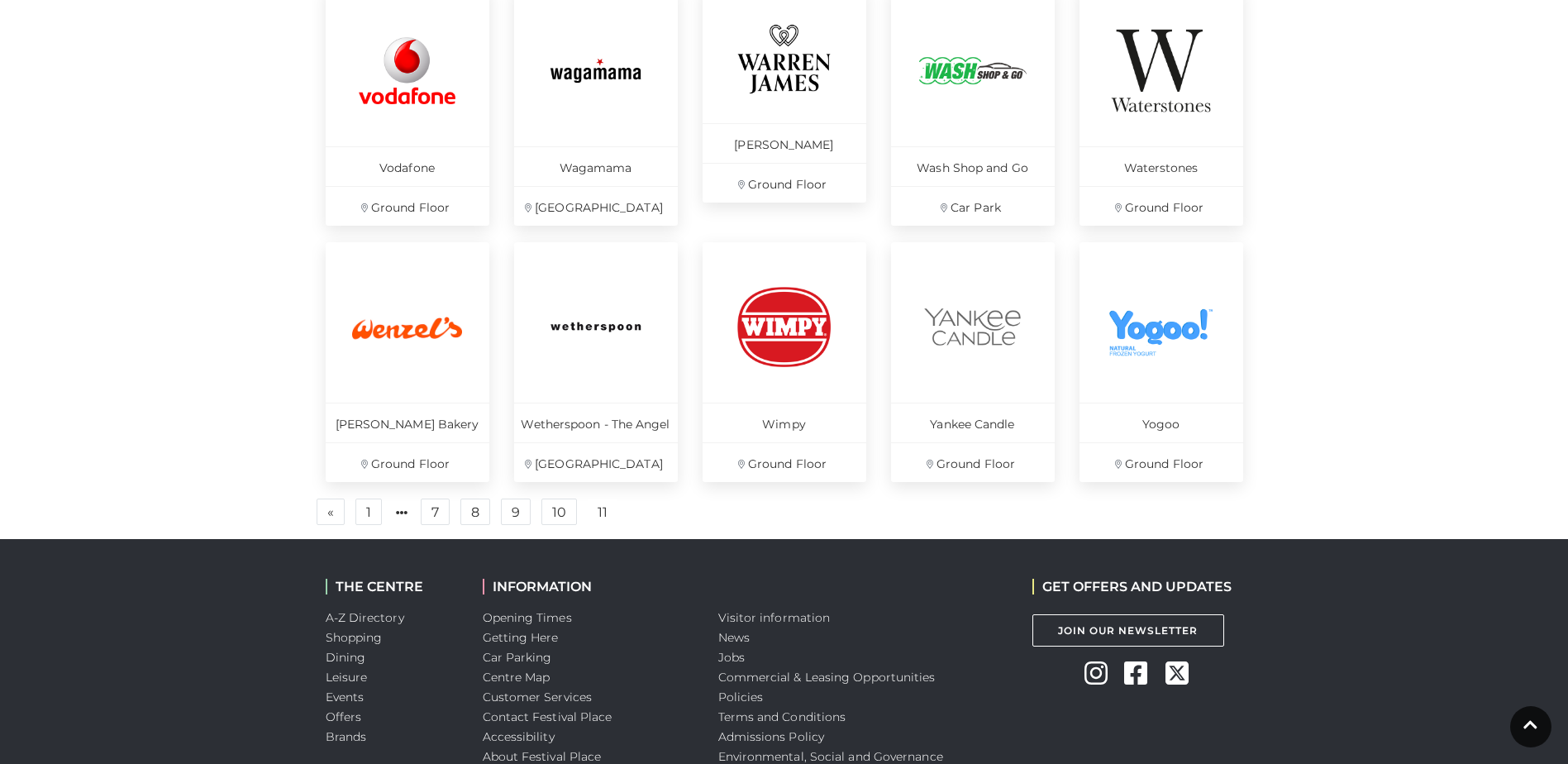
scroll to position [524, 0]
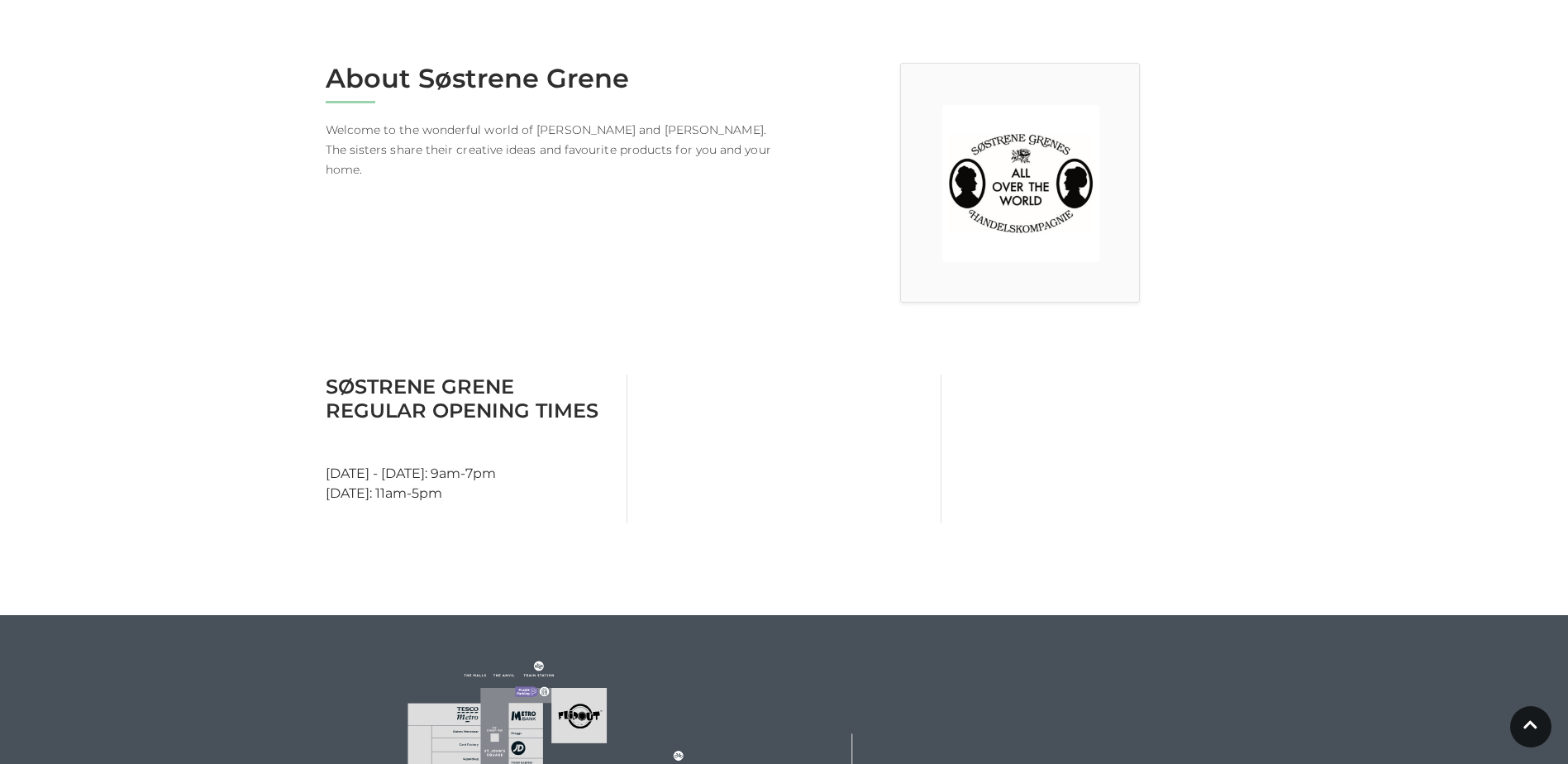
scroll to position [407, 0]
